Goal: Task Accomplishment & Management: Manage account settings

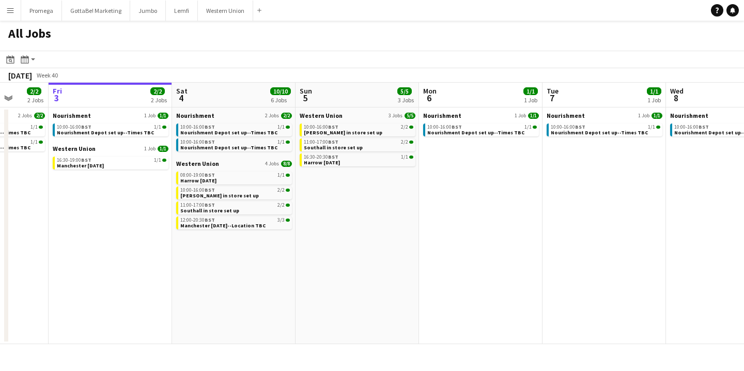
scroll to position [0, 247]
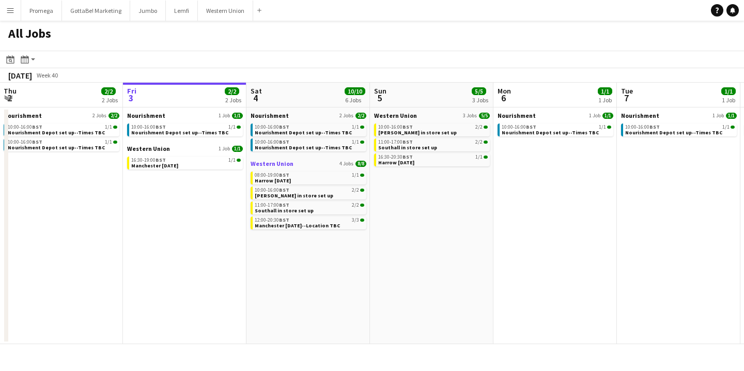
click at [304, 164] on link "Western Union 4 Jobs 8/8" at bounding box center [309, 164] width 116 height 8
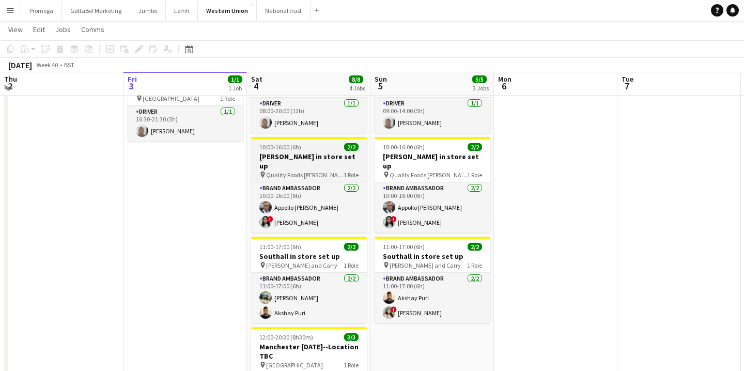
scroll to position [55, 0]
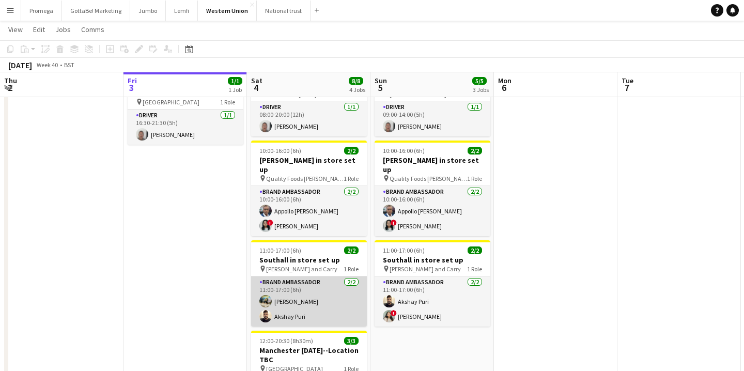
click at [289, 294] on app-card-role "Brand Ambassador 2/2 11:00-17:00 (6h) Ali Saroosh Akshay Puri" at bounding box center [309, 301] width 116 height 50
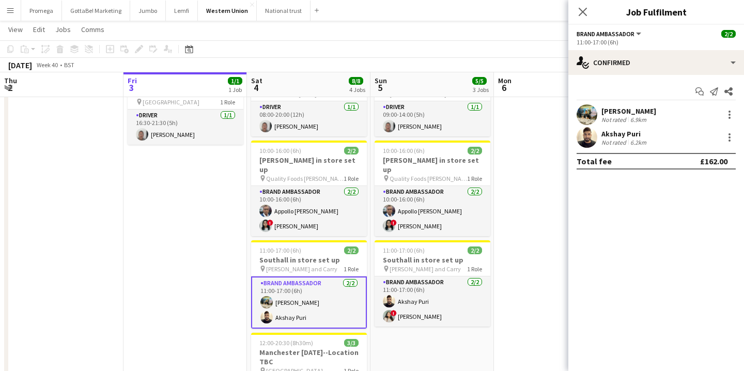
click at [629, 113] on div "Ali Saroosh" at bounding box center [628, 110] width 55 height 9
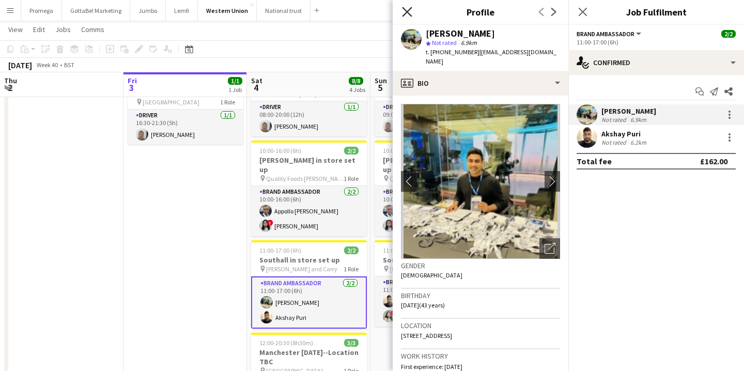
click at [411, 12] on icon "Close pop-in" at bounding box center [407, 12] width 10 height 10
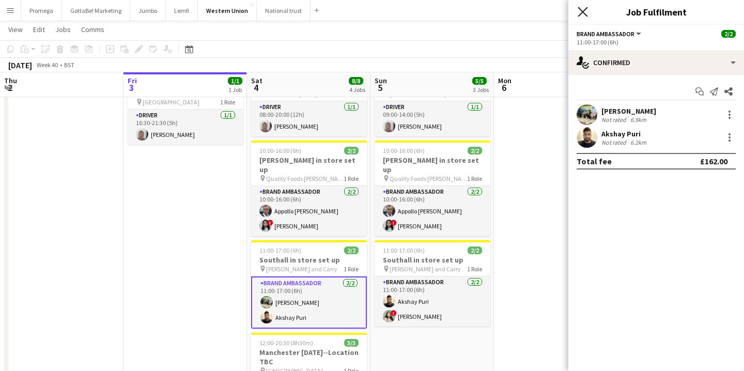
click at [583, 15] on icon "Close pop-in" at bounding box center [583, 12] width 10 height 10
